Goal: Task Accomplishment & Management: Manage account settings

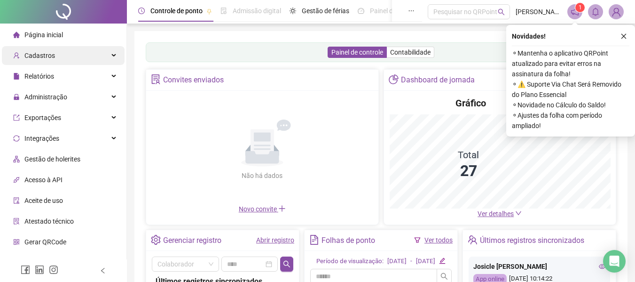
click at [45, 56] on span "Cadastros" at bounding box center [39, 56] width 31 height 8
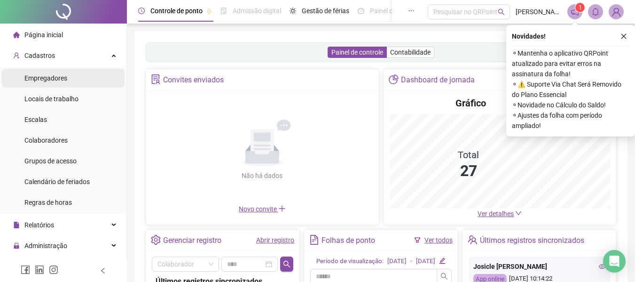
click at [48, 75] on span "Empregadores" at bounding box center [45, 78] width 43 height 8
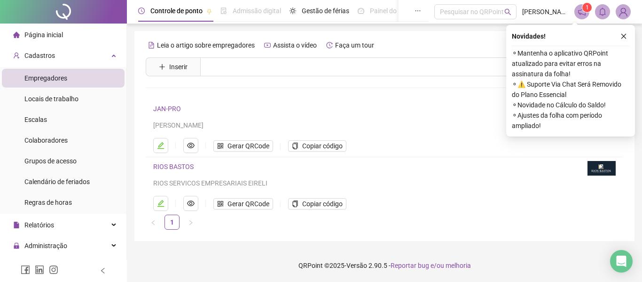
click at [167, 108] on link "JAN-PRO" at bounding box center [167, 109] width 28 height 8
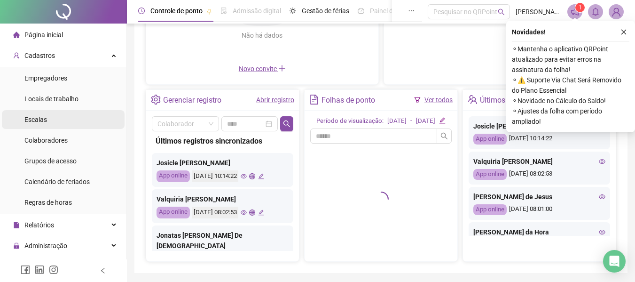
scroll to position [141, 0]
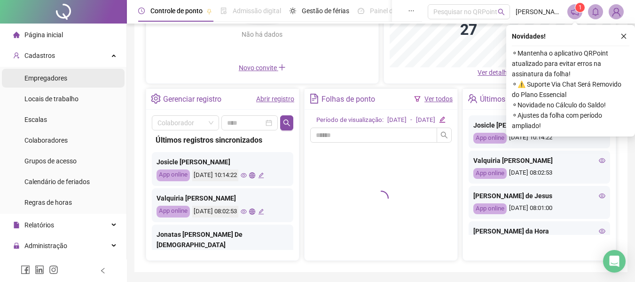
drag, startPoint x: 45, startPoint y: 76, endPoint x: 62, endPoint y: 78, distance: 16.6
click at [45, 76] on span "Empregadores" at bounding box center [45, 78] width 43 height 8
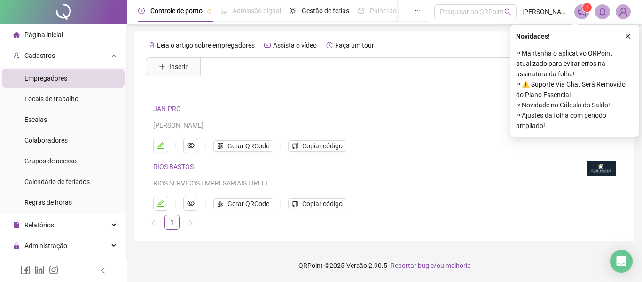
click at [174, 164] on link "RIOS BASTOS" at bounding box center [173, 167] width 40 height 8
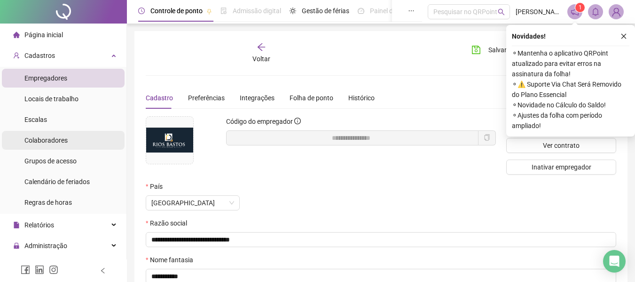
click at [48, 136] on span "Colaboradores" at bounding box center [45, 140] width 43 height 8
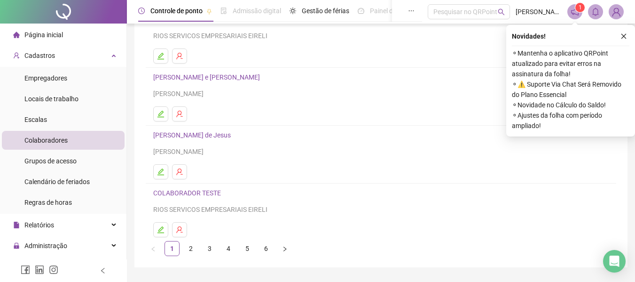
scroll to position [173, 0]
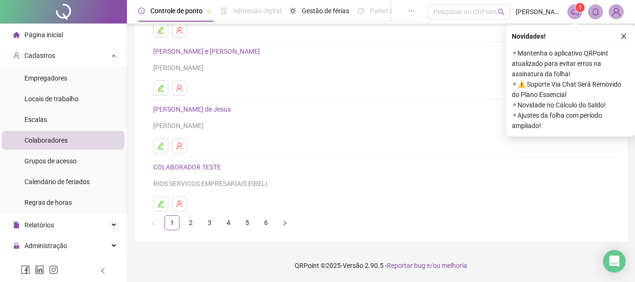
click at [251, 221] on link "5" at bounding box center [247, 222] width 14 height 14
click at [266, 221] on link "6" at bounding box center [266, 222] width 14 height 14
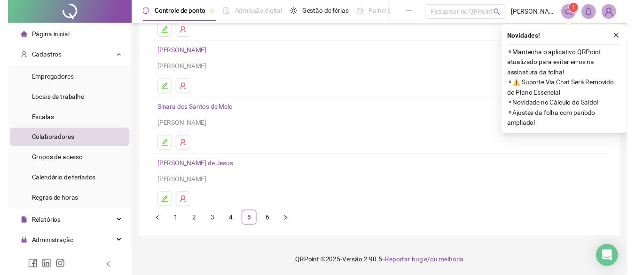
scroll to position [0, 0]
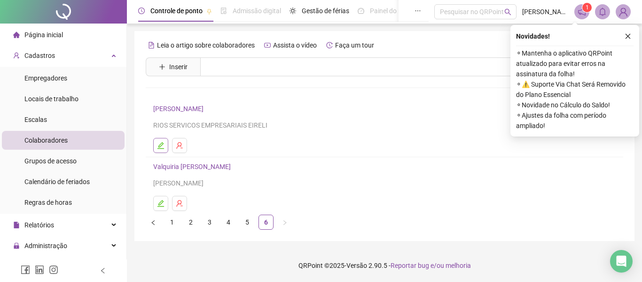
click at [161, 144] on icon "edit" at bounding box center [160, 145] width 7 height 7
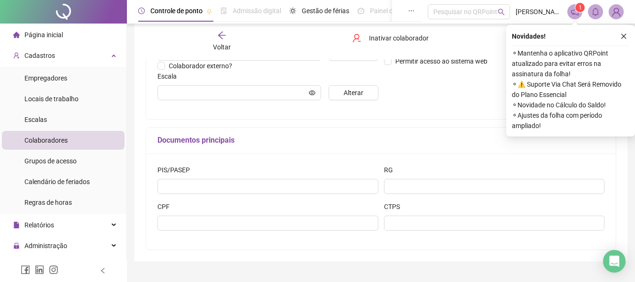
type input "**********"
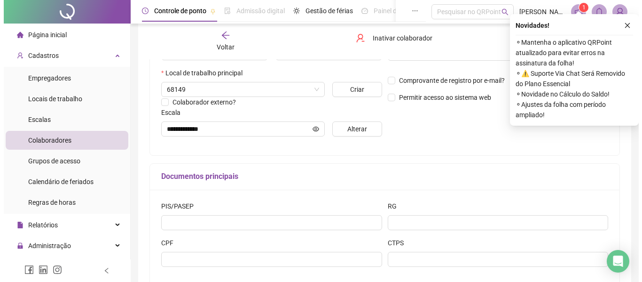
scroll to position [188, 0]
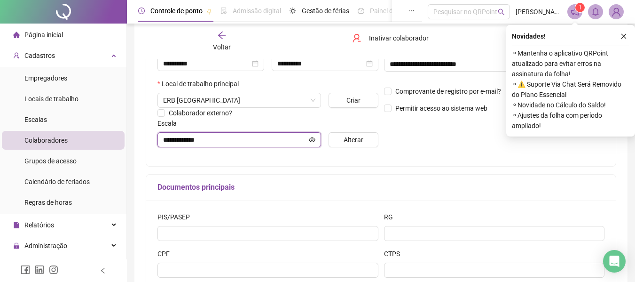
click at [312, 139] on icon "eye" at bounding box center [312, 139] width 7 height 7
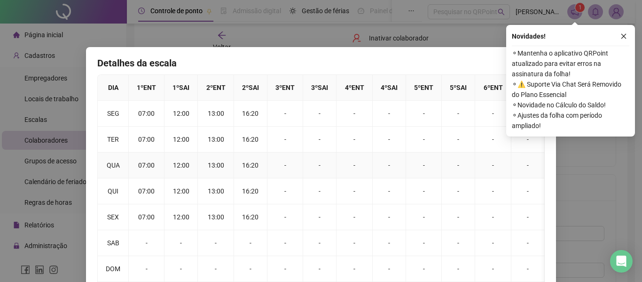
scroll to position [33, 0]
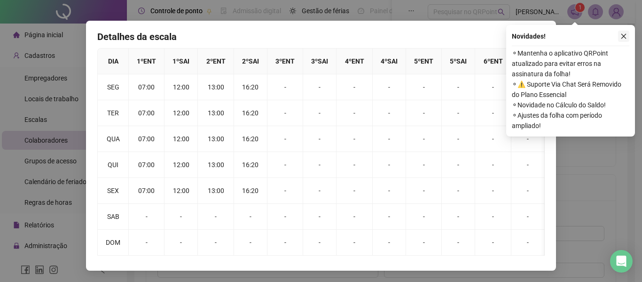
click at [630, 36] on div "Novidades ! ⚬ Mantenha o aplicativo QRPoint atualizado para evitar erros na ass…" at bounding box center [570, 80] width 129 height 111
click at [624, 35] on icon "close" at bounding box center [623, 36] width 7 height 7
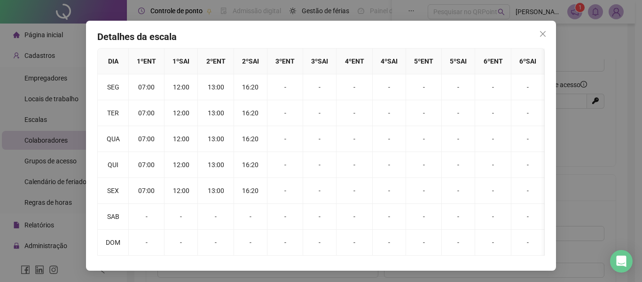
drag, startPoint x: 542, startPoint y: 26, endPoint x: 537, endPoint y: 28, distance: 5.7
click at [541, 30] on icon "close" at bounding box center [543, 34] width 8 height 8
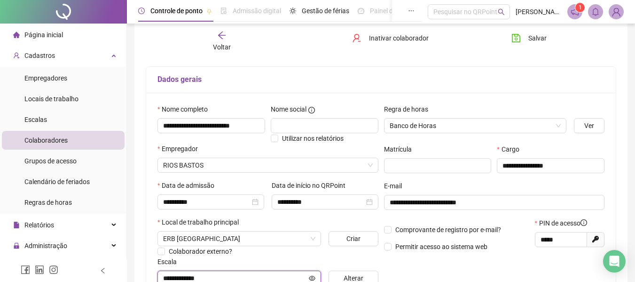
scroll to position [47, 0]
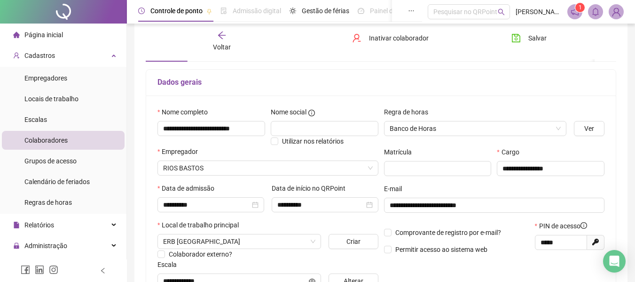
click at [222, 39] on icon "arrow-left" at bounding box center [221, 35] width 9 height 9
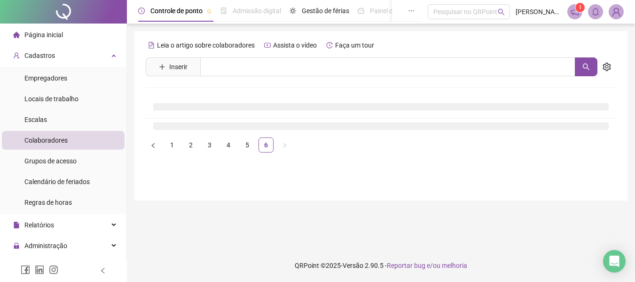
scroll to position [0, 0]
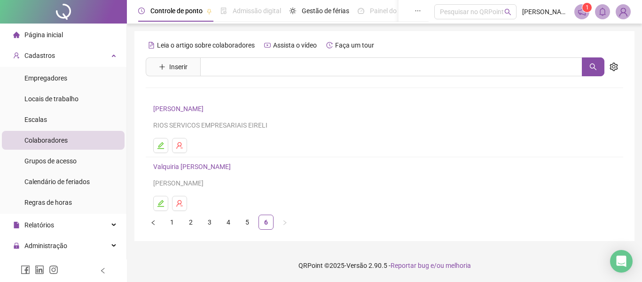
click at [188, 223] on link "2" at bounding box center [191, 222] width 14 height 14
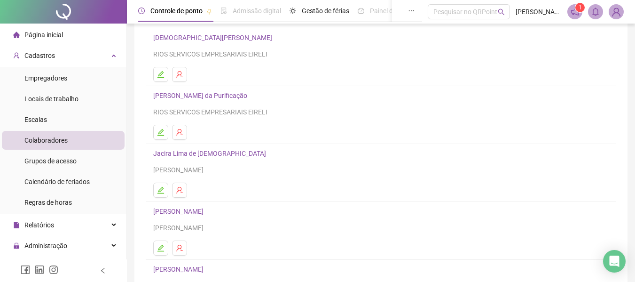
scroll to position [47, 0]
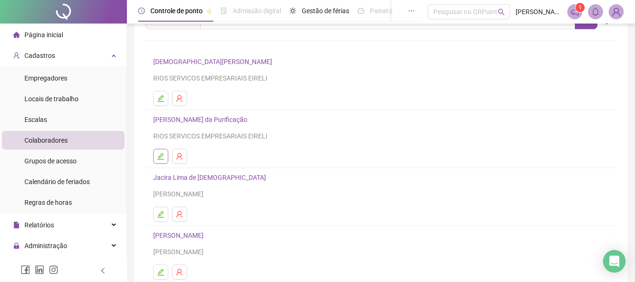
click at [162, 157] on icon "edit" at bounding box center [161, 156] width 8 height 8
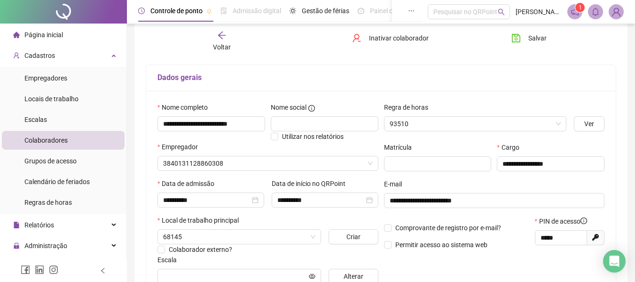
type input "**********"
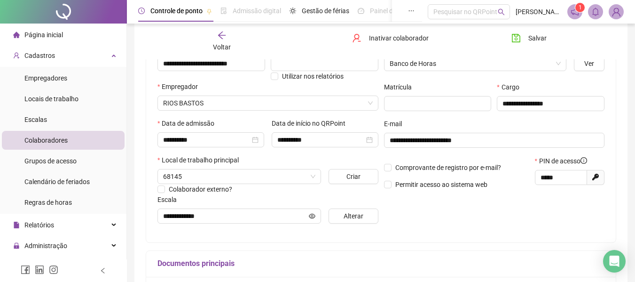
scroll to position [193, 0]
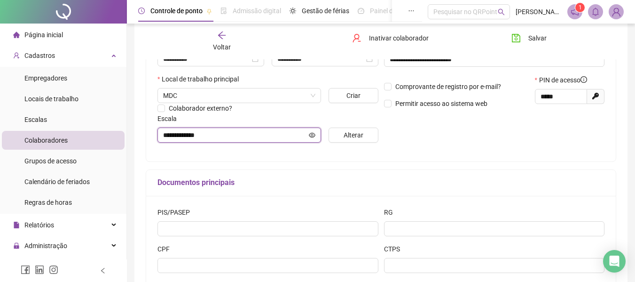
click at [315, 136] on icon "eye" at bounding box center [312, 135] width 7 height 7
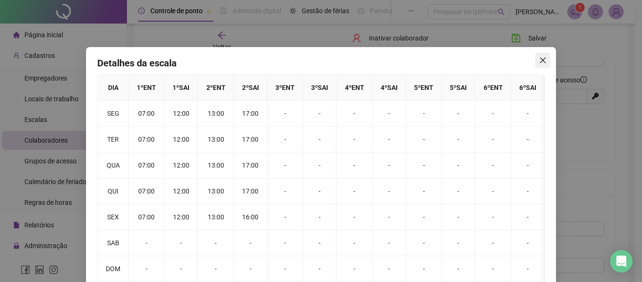
click at [541, 59] on icon "close" at bounding box center [543, 60] width 8 height 8
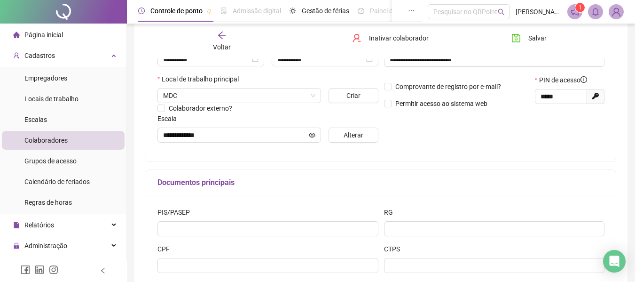
click at [42, 138] on span "Colaboradores" at bounding box center [45, 140] width 43 height 8
click at [213, 35] on div "Voltar" at bounding box center [222, 42] width 72 height 22
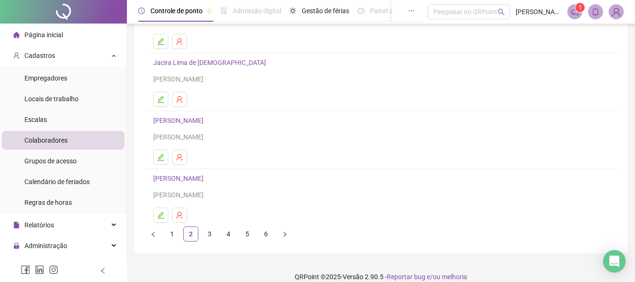
scroll to position [173, 0]
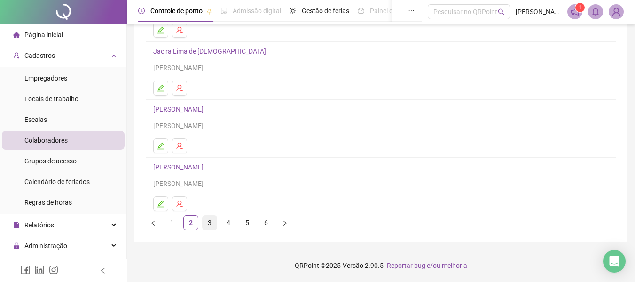
click at [211, 221] on link "3" at bounding box center [210, 222] width 14 height 14
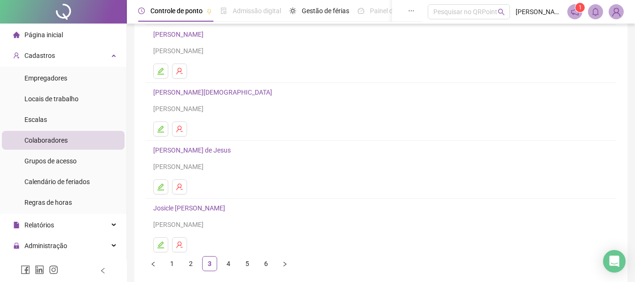
scroll to position [141, 0]
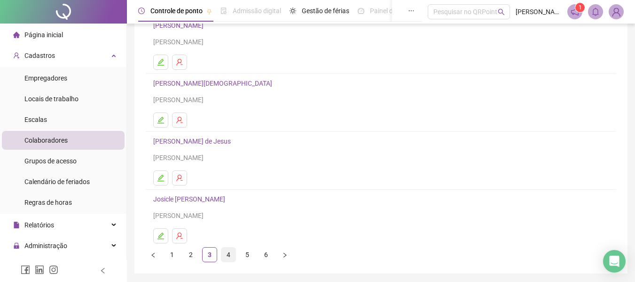
click at [229, 251] on link "4" at bounding box center [228, 254] width 14 height 14
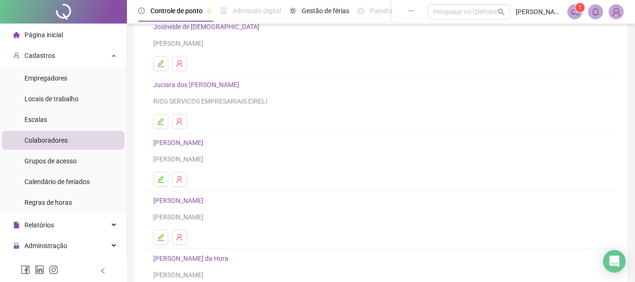
scroll to position [126, 0]
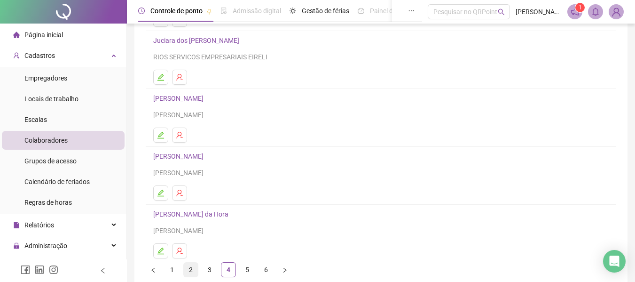
click at [188, 269] on link "2" at bounding box center [191, 269] width 14 height 14
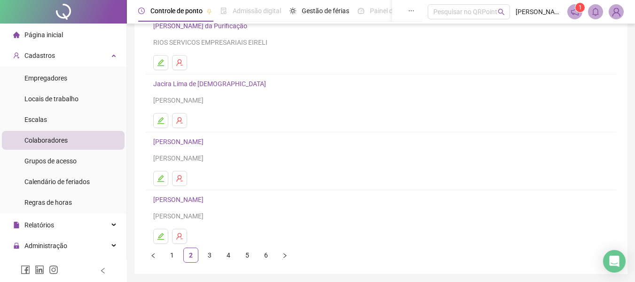
scroll to position [141, 0]
click at [209, 250] on link "3" at bounding box center [210, 254] width 14 height 14
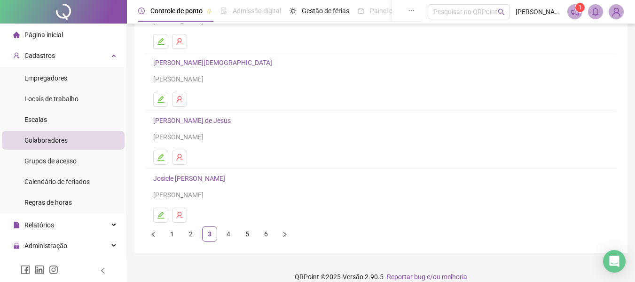
scroll to position [173, 0]
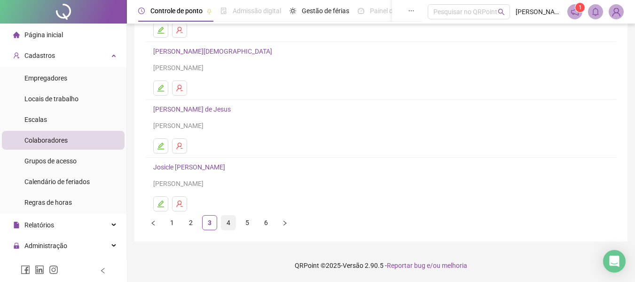
click at [228, 218] on link "4" at bounding box center [228, 222] width 14 height 14
click at [211, 221] on link "3" at bounding box center [210, 222] width 14 height 14
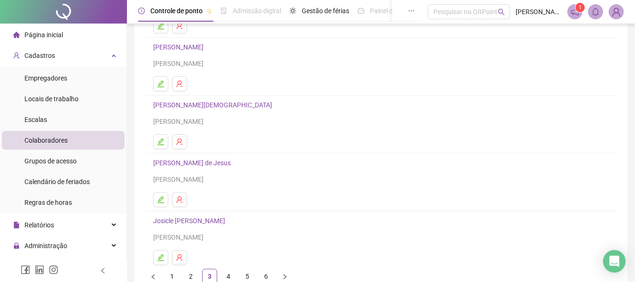
scroll to position [141, 0]
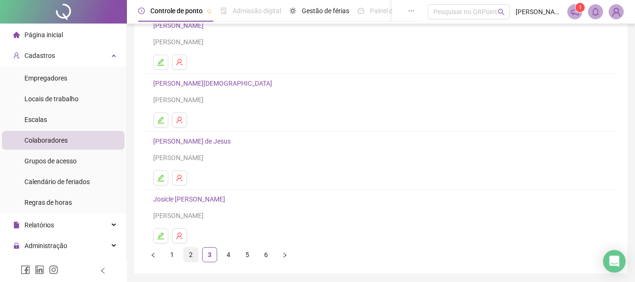
click at [192, 251] on link "2" at bounding box center [191, 254] width 14 height 14
click at [162, 232] on icon "edit" at bounding box center [161, 236] width 8 height 8
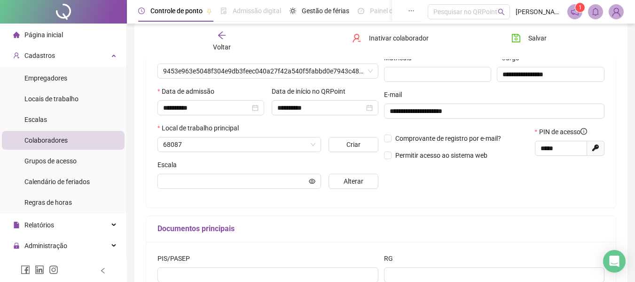
scroll to position [146, 0]
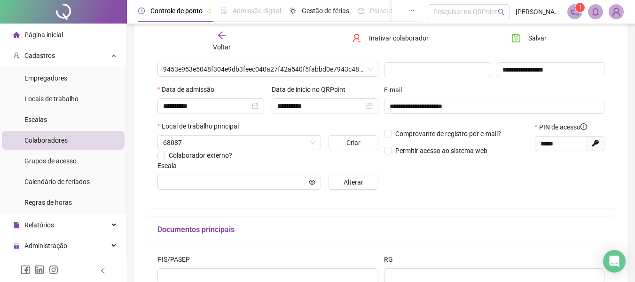
type input "**********"
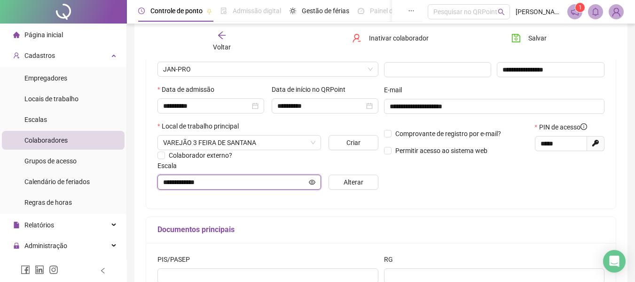
click at [315, 181] on icon "eye" at bounding box center [312, 181] width 7 height 5
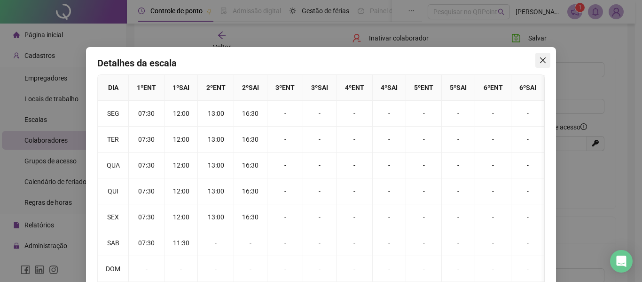
click at [541, 59] on icon "close" at bounding box center [543, 60] width 6 height 6
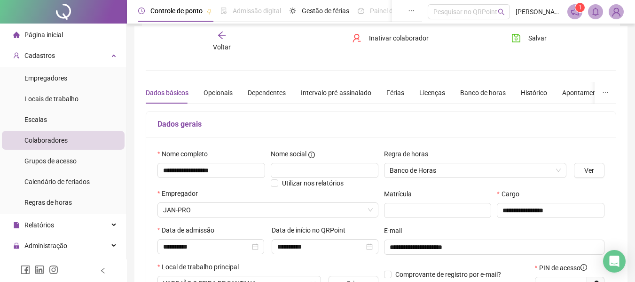
scroll to position [5, 0]
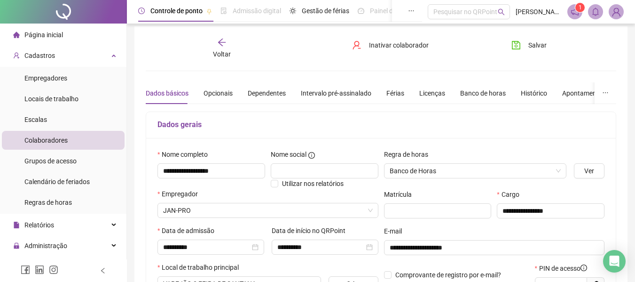
click at [225, 51] on span "Voltar" at bounding box center [222, 54] width 18 height 8
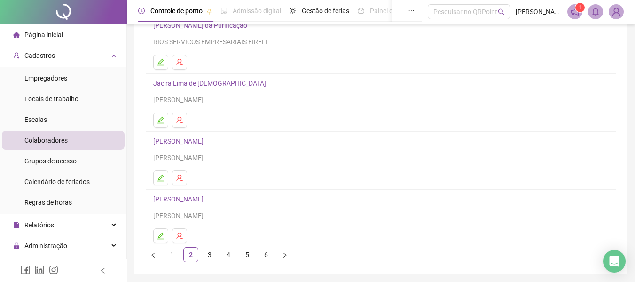
scroll to position [173, 0]
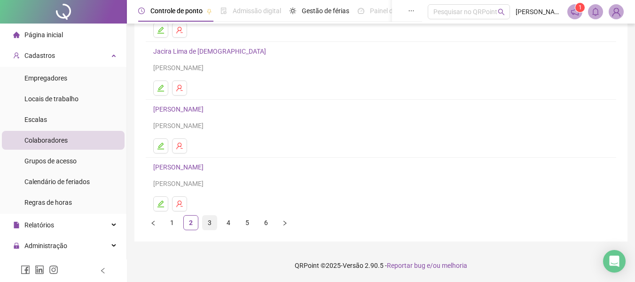
click at [210, 224] on link "3" at bounding box center [210, 222] width 14 height 14
click at [226, 220] on link "4" at bounding box center [228, 222] width 14 height 14
click at [246, 219] on link "5" at bounding box center [247, 222] width 14 height 14
click at [169, 220] on link "1" at bounding box center [172, 222] width 14 height 14
click at [190, 224] on link "2" at bounding box center [191, 222] width 14 height 14
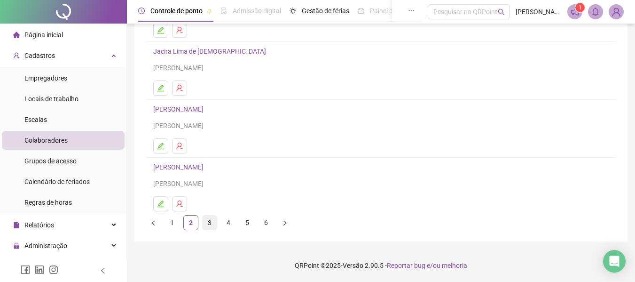
click at [208, 220] on link "3" at bounding box center [210, 222] width 14 height 14
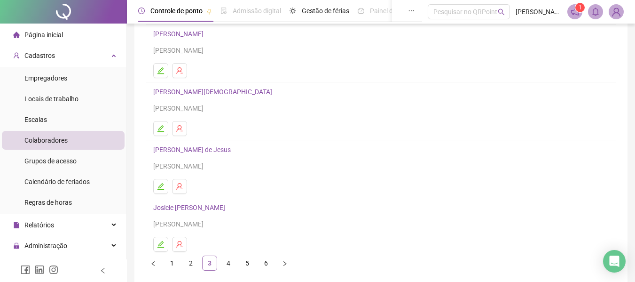
scroll to position [141, 0]
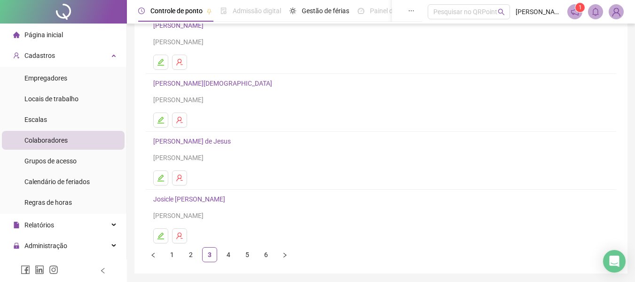
click at [227, 251] on link "4" at bounding box center [228, 254] width 14 height 14
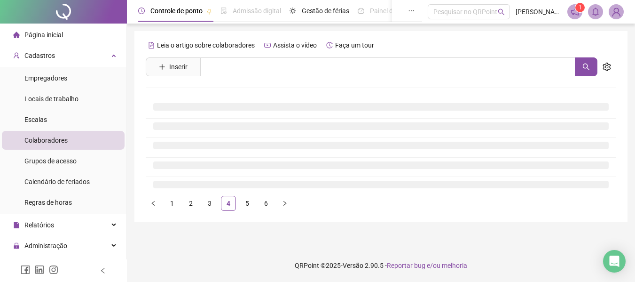
scroll to position [0, 0]
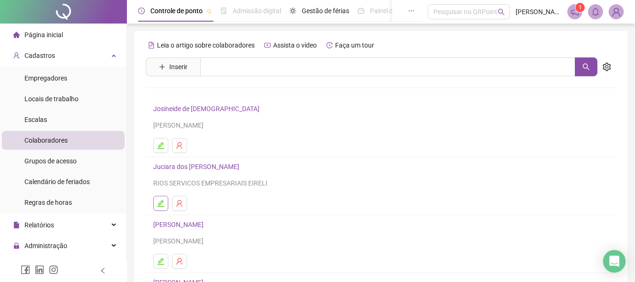
click at [166, 202] on button "button" at bounding box center [160, 203] width 15 height 15
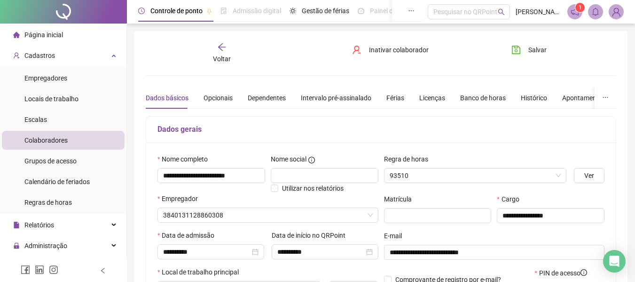
type input "**********"
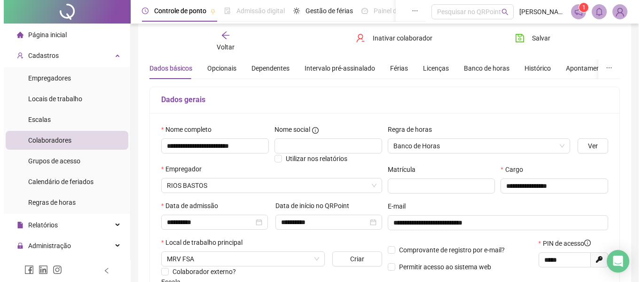
scroll to position [188, 0]
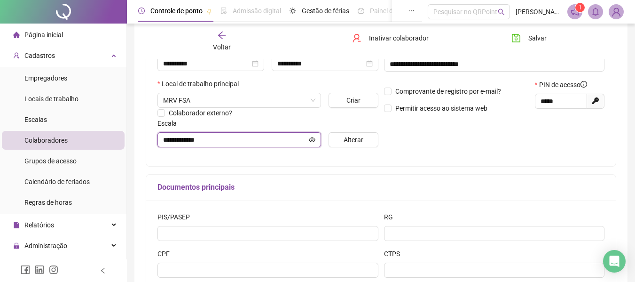
click at [310, 137] on icon "eye" at bounding box center [312, 139] width 7 height 7
